Goal: Browse casually: Explore the website without a specific task or goal

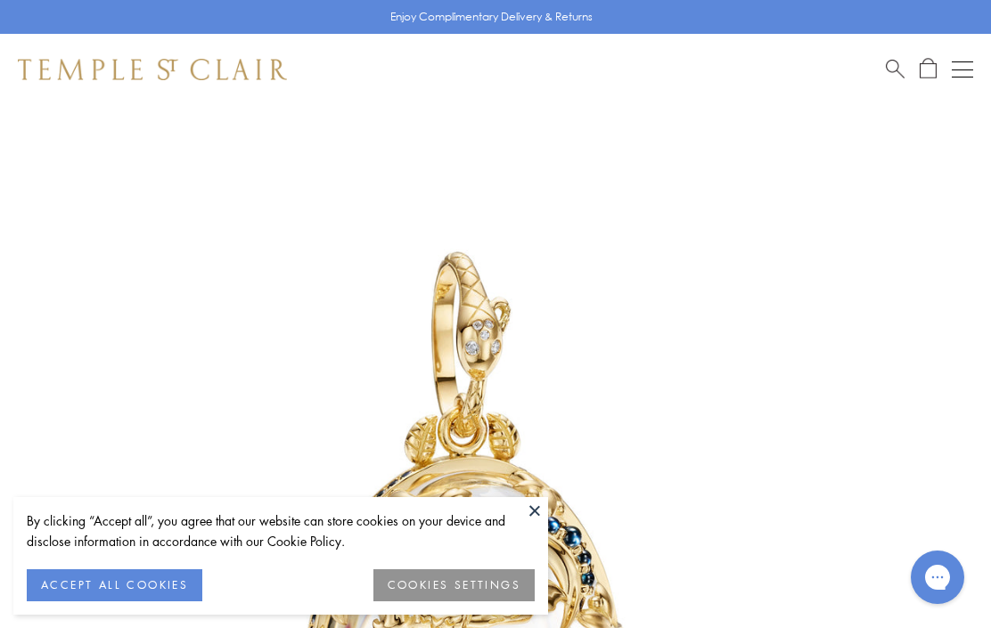
click at [538, 519] on button at bounding box center [534, 510] width 27 height 27
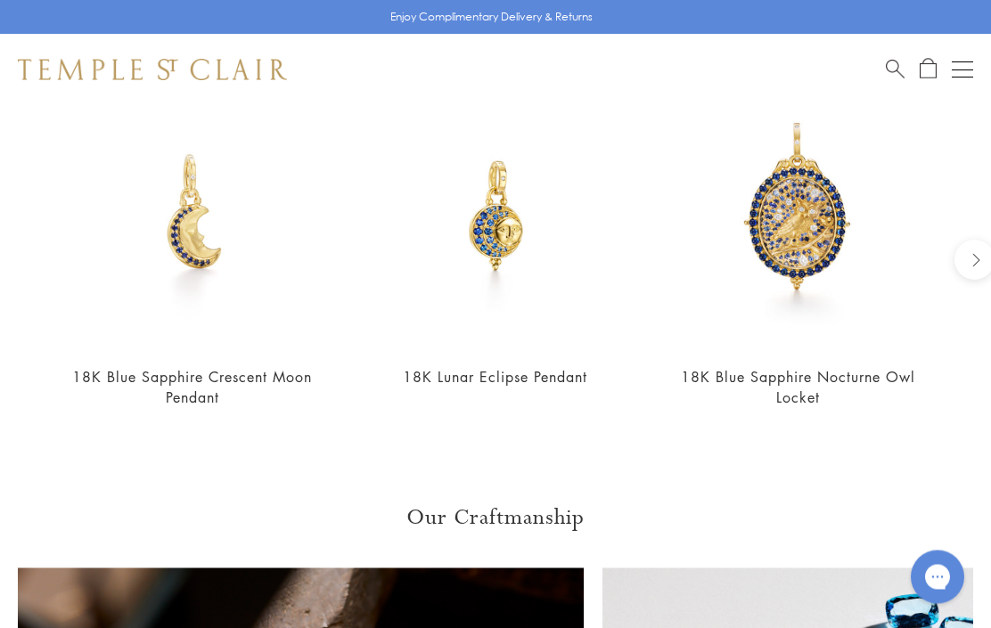
scroll to position [1566, 0]
click at [804, 212] on img at bounding box center [798, 215] width 267 height 267
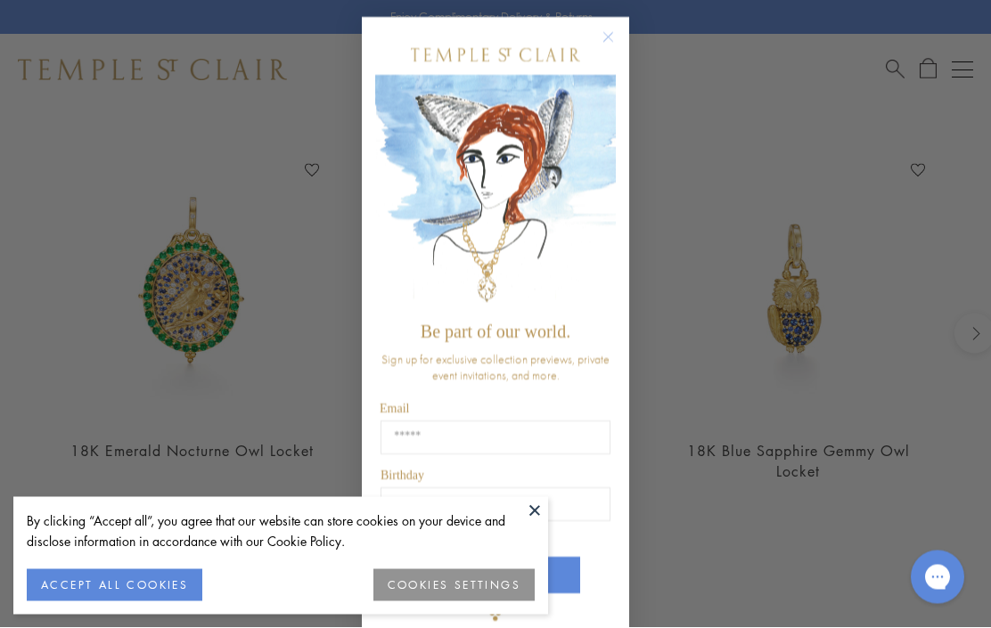
scroll to position [1493, 0]
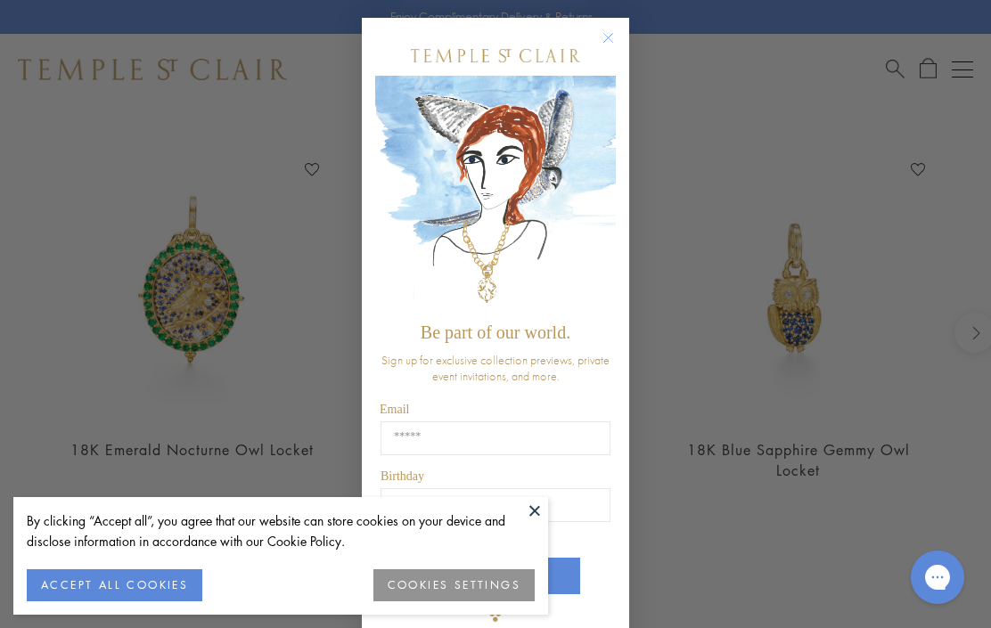
click at [604, 49] on circle "Close dialog" at bounding box center [608, 38] width 21 height 21
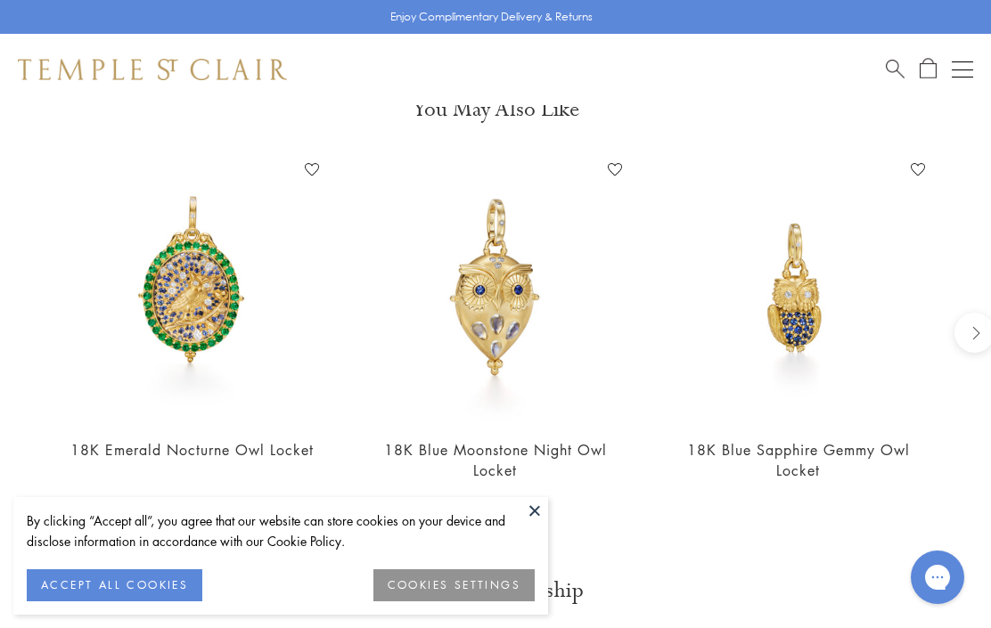
click at [191, 298] on img at bounding box center [192, 288] width 267 height 267
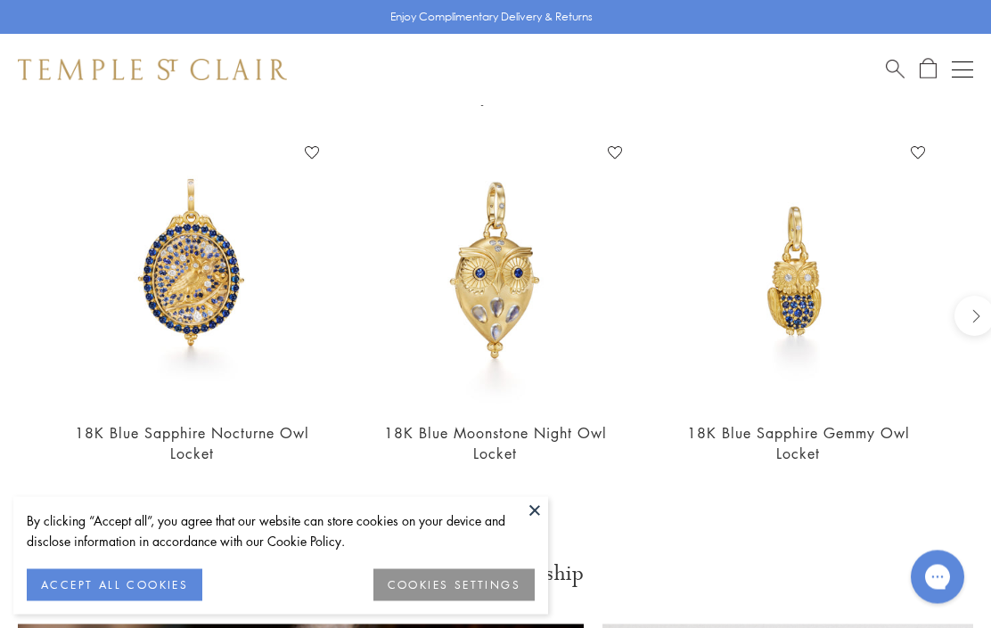
scroll to position [1510, 0]
click at [800, 290] on img at bounding box center [798, 271] width 267 height 267
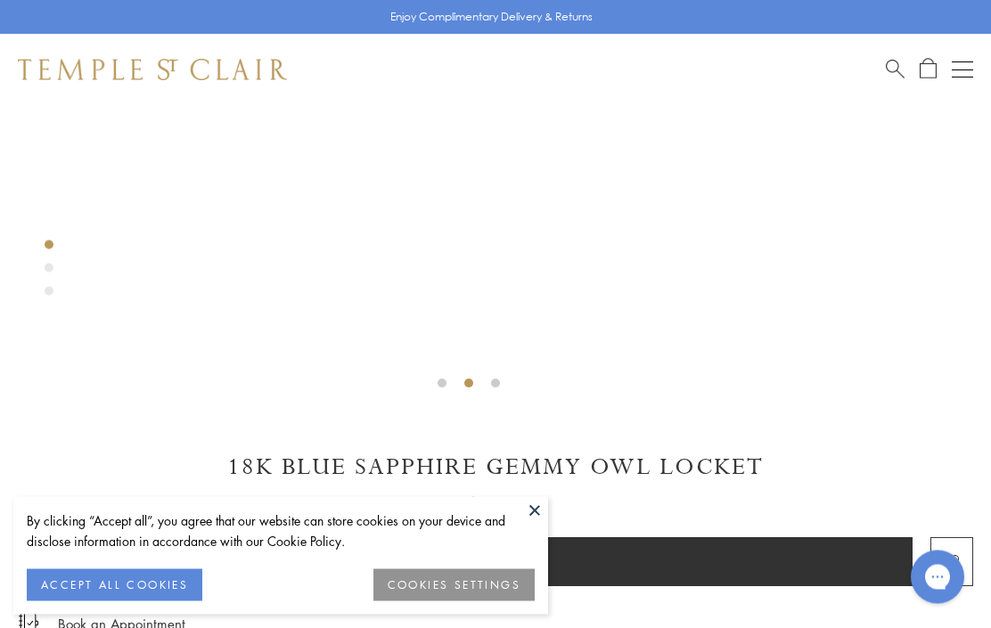
scroll to position [628, 0]
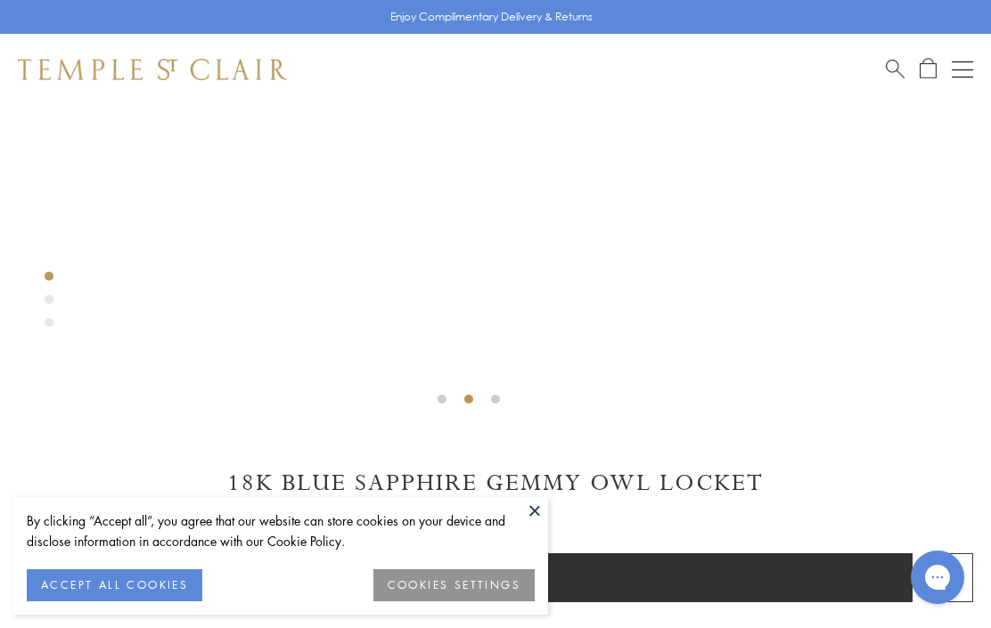
click at [444, 402] on li at bounding box center [441, 399] width 9 height 9
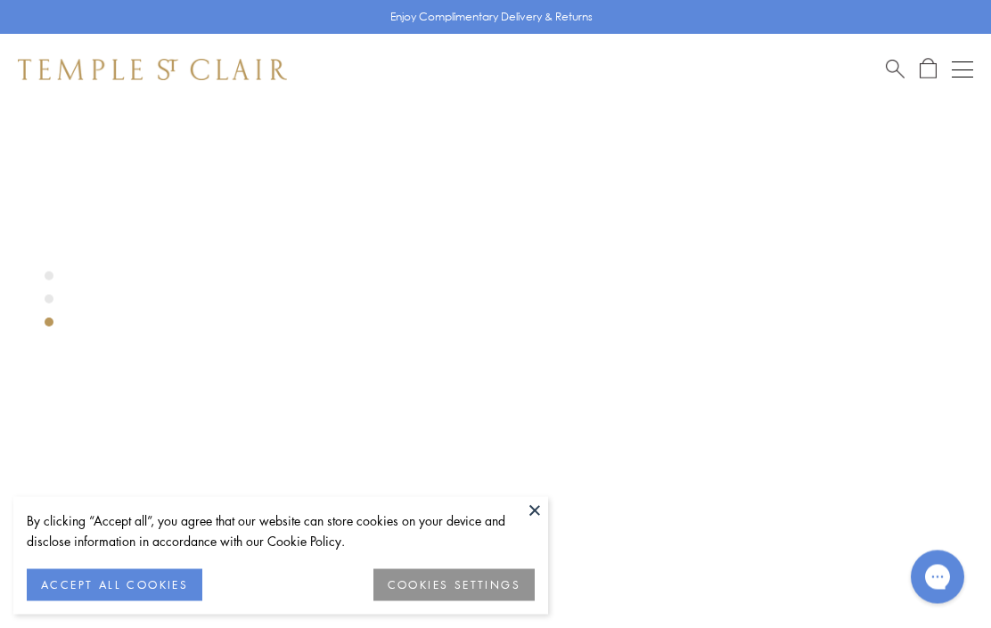
scroll to position [0, 0]
